Goal: Information Seeking & Learning: Check status

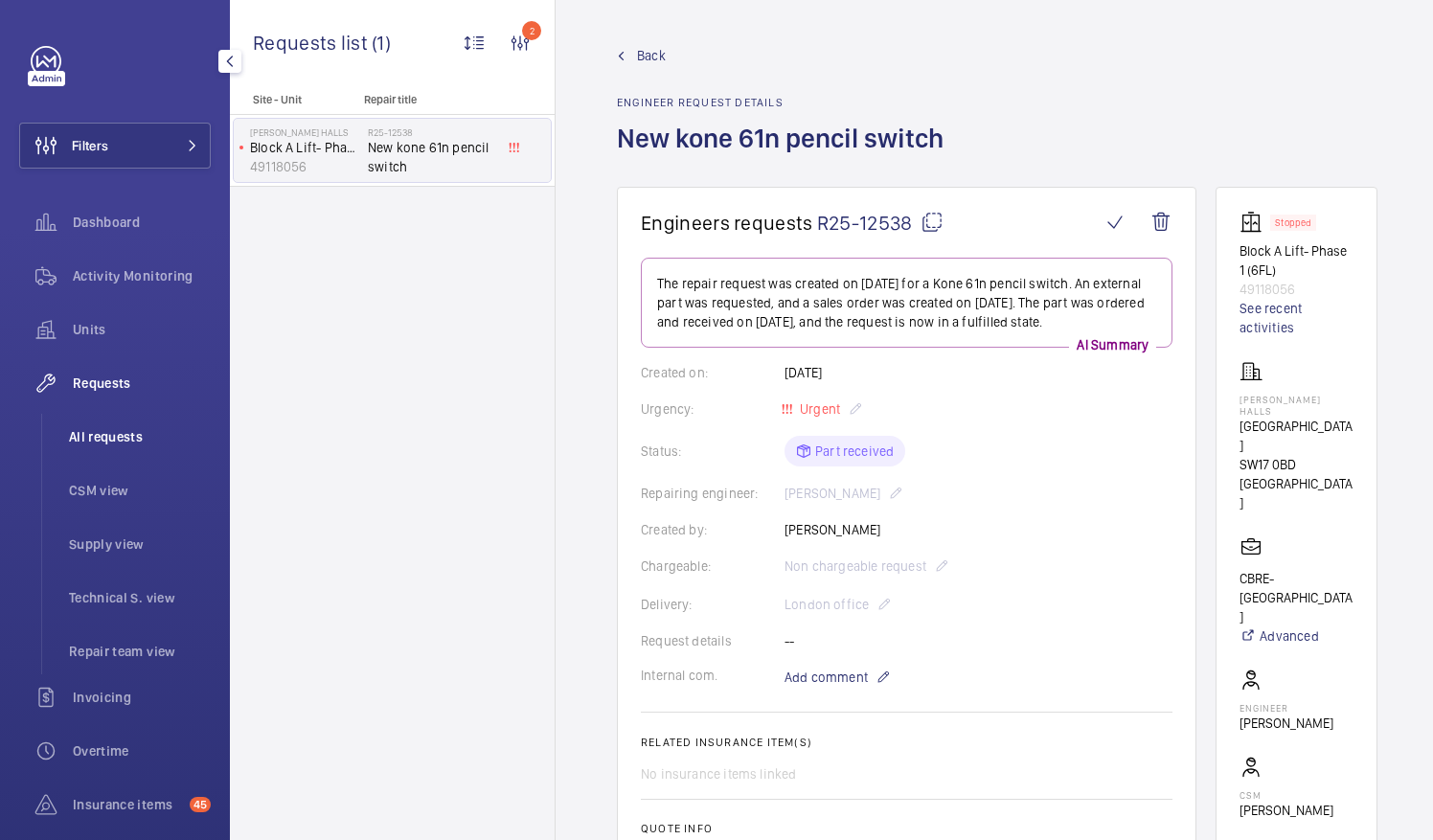
click at [101, 426] on li "All requests" at bounding box center [132, 437] width 157 height 46
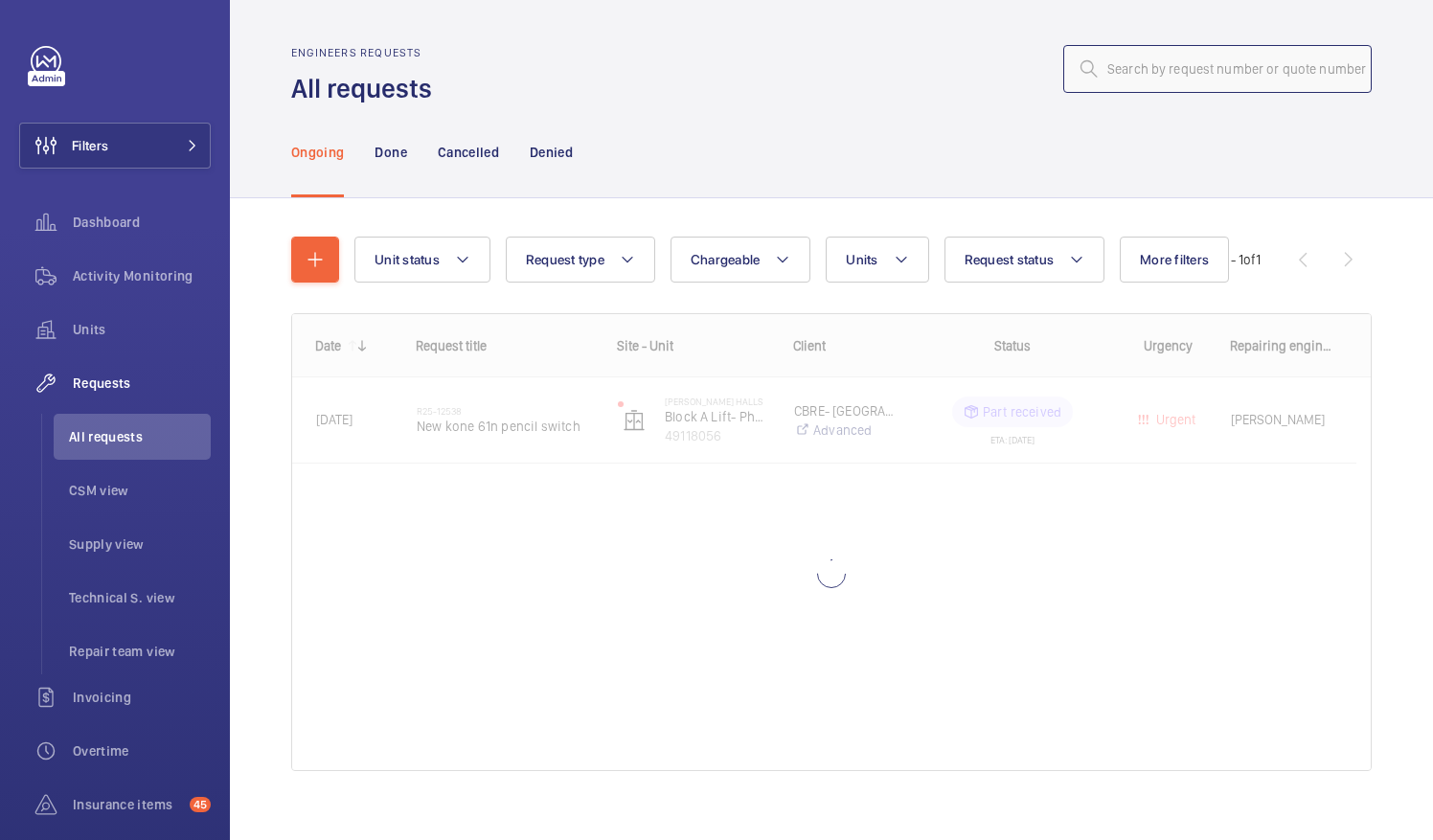
click at [1153, 71] on input "text" at bounding box center [1217, 68] width 308 height 48
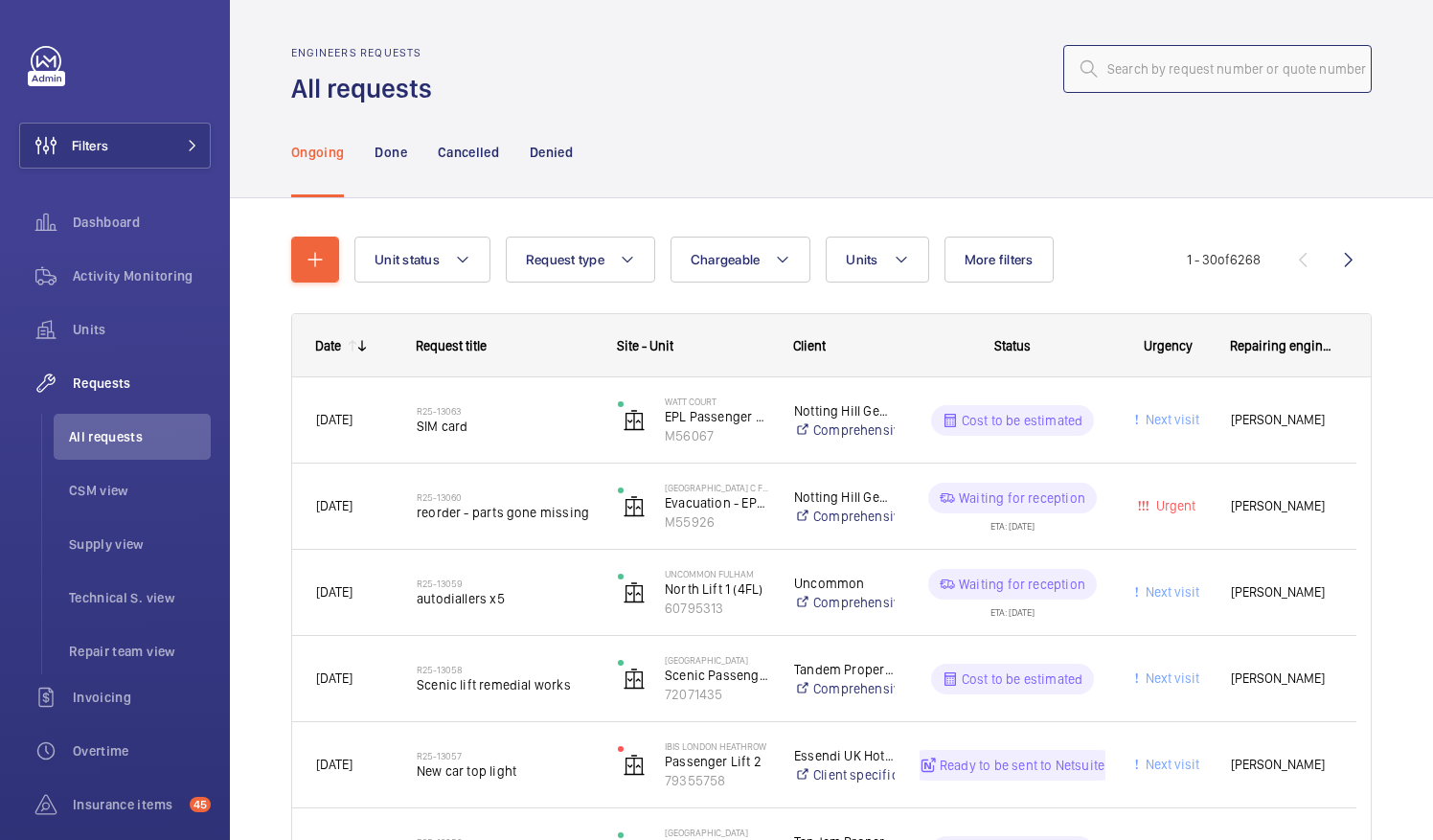
paste input "PO - GB - 008205"
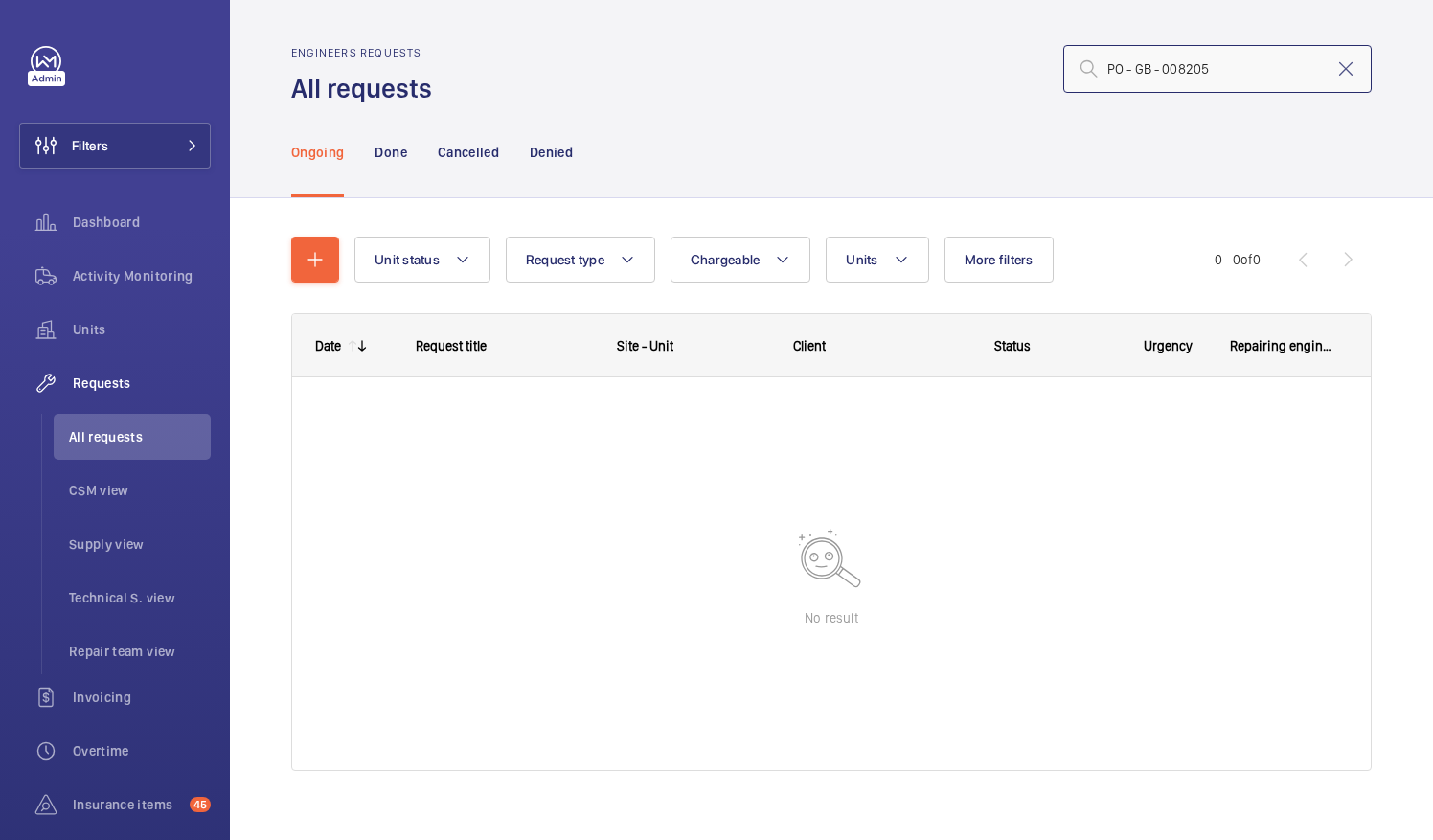
click at [1113, 63] on input "PO - GB - 008205" at bounding box center [1217, 68] width 308 height 48
click at [1119, 62] on input "PO- GB - 008205" at bounding box center [1217, 68] width 308 height 48
click at [1133, 66] on input "PO-GB - 008205" at bounding box center [1217, 68] width 308 height 48
click at [1138, 66] on input "PO-GB- 008205" at bounding box center [1217, 68] width 308 height 48
drag, startPoint x: 1089, startPoint y: 67, endPoint x: 1224, endPoint y: 68, distance: 135.0
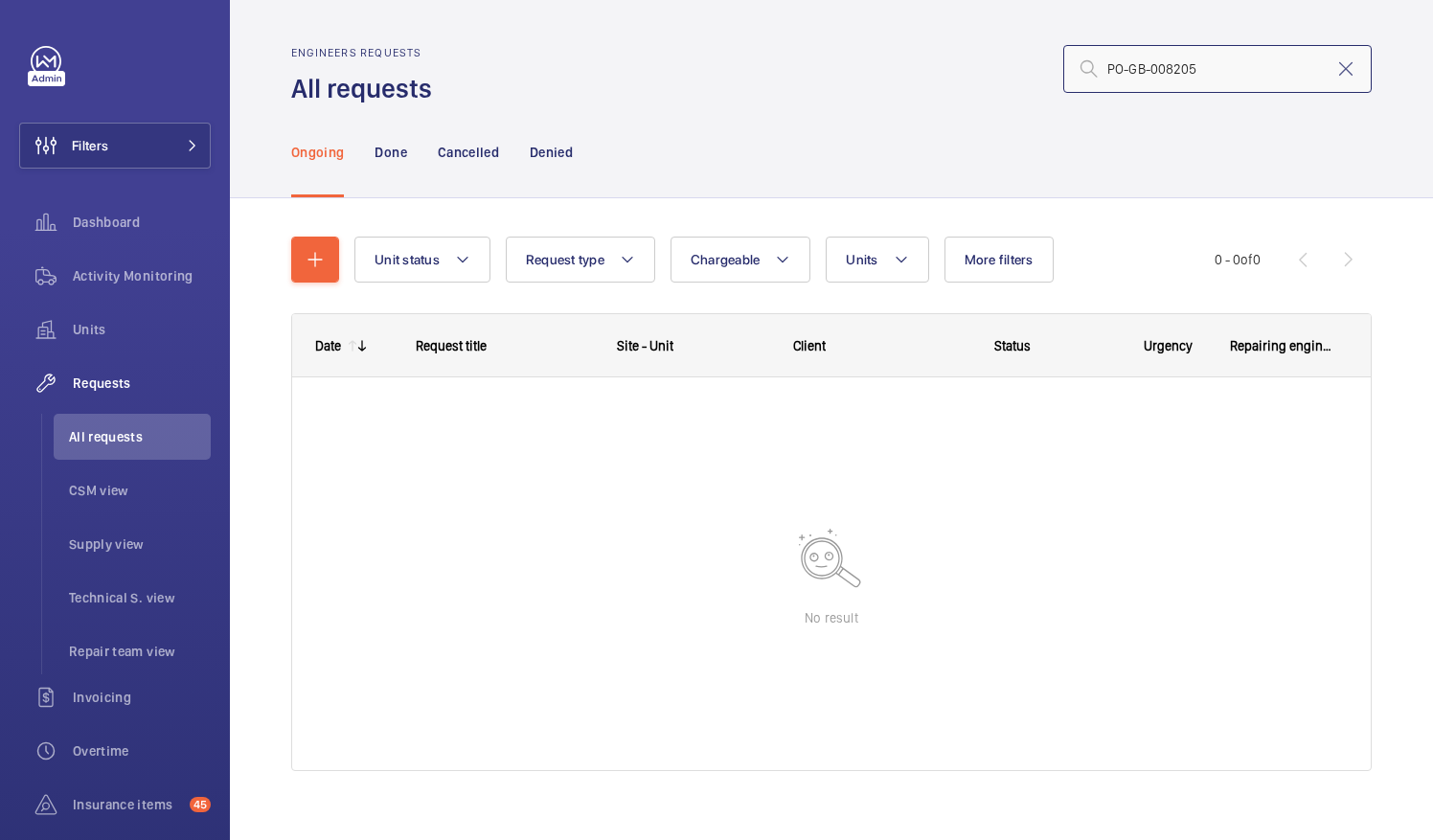
click at [1224, 68] on input "PO-GB-008205" at bounding box center [1217, 68] width 308 height 48
type input "PO-GB-008205"
